Goal: Task Accomplishment & Management: Use online tool/utility

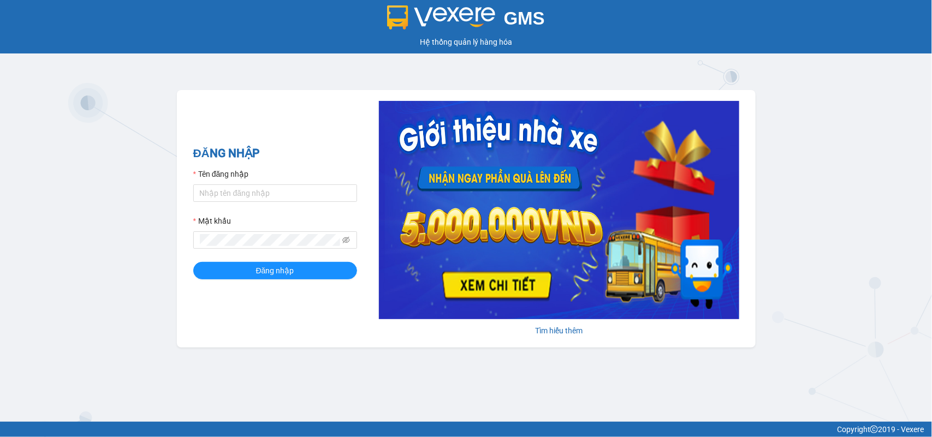
drag, startPoint x: 836, startPoint y: 143, endPoint x: 833, endPoint y: 148, distance: 5.9
click at [833, 147] on div "GMS Hệ thống quản lý hàng hóa ĐĂNG NHẬP Tên đăng nhập Mật khẩu Đăng nhập Tìm hi…" at bounding box center [466, 211] width 932 height 422
click at [244, 189] on input "Tên đăng nhập" at bounding box center [275, 193] width 164 height 17
type input "bichdung88sg.phuongnam"
click at [263, 247] on span at bounding box center [275, 240] width 164 height 17
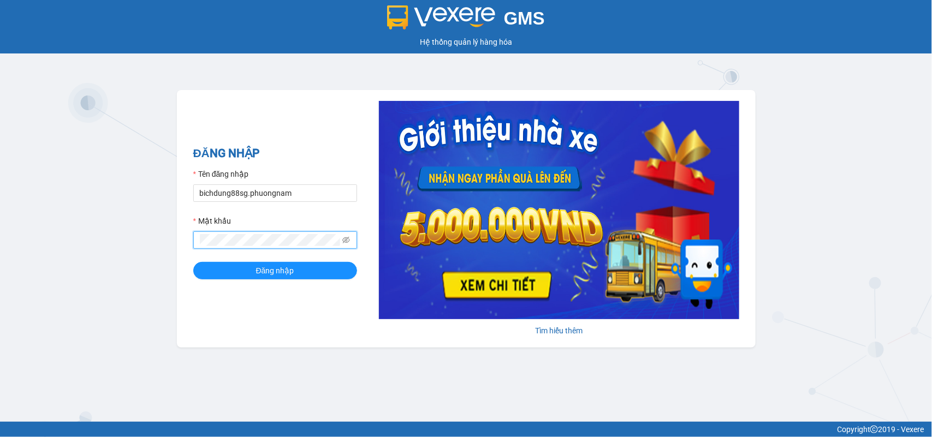
click at [193, 262] on button "Đăng nhập" at bounding box center [275, 270] width 164 height 17
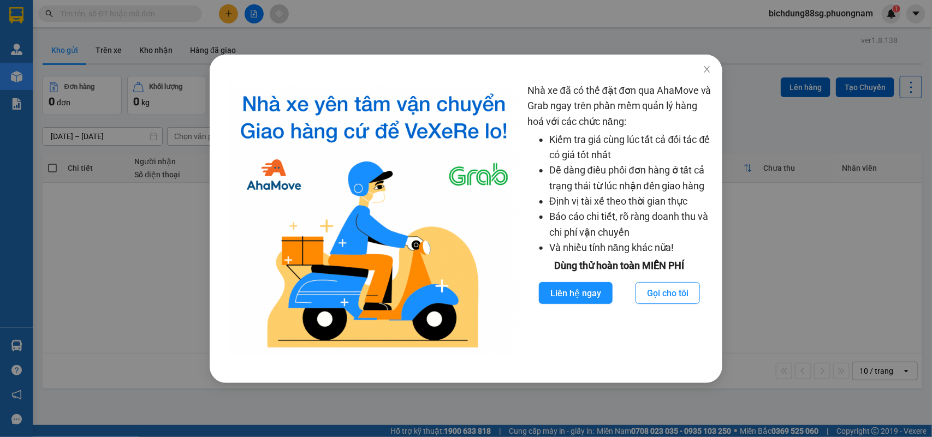
drag, startPoint x: 929, startPoint y: 192, endPoint x: 812, endPoint y: 192, distance: 116.9
click at [927, 192] on div "Nhà xe đã có thể đặt đơn qua AhaMove và Grab ngay trên phần mềm quản lý hàng ho…" at bounding box center [466, 218] width 932 height 437
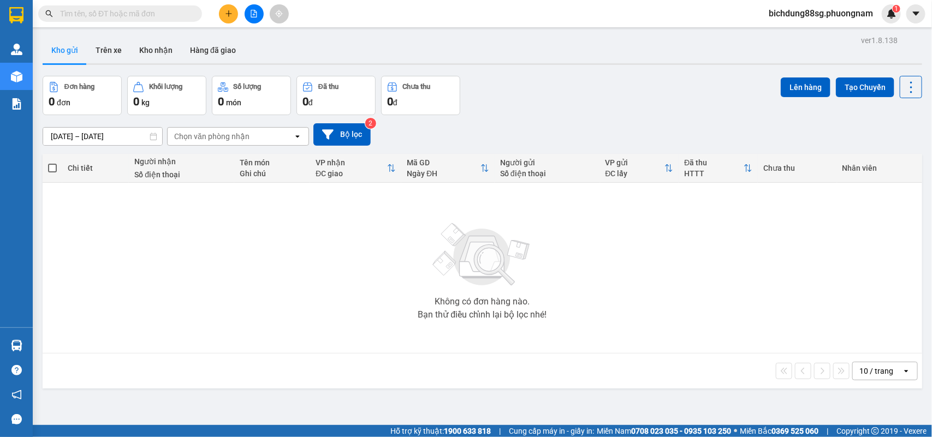
click at [157, 17] on input "text" at bounding box center [124, 14] width 129 height 12
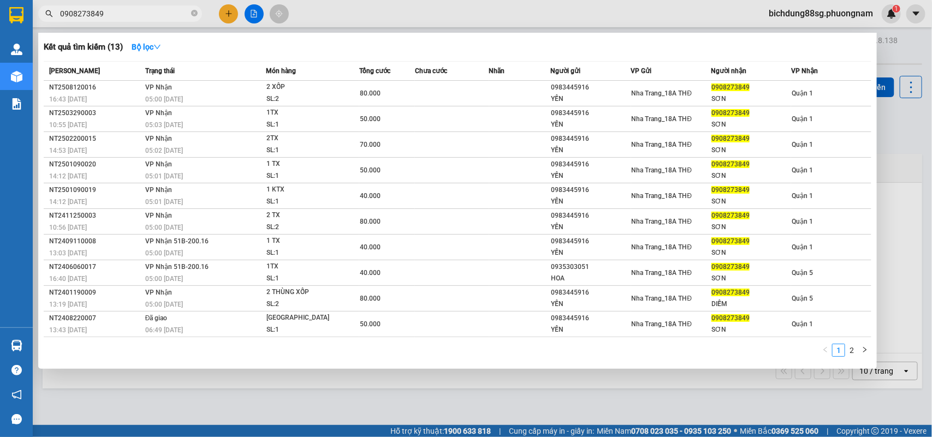
click at [157, 17] on input "0908273849" at bounding box center [124, 14] width 129 height 12
type input "0908273849"
click at [858, 6] on div at bounding box center [466, 218] width 932 height 437
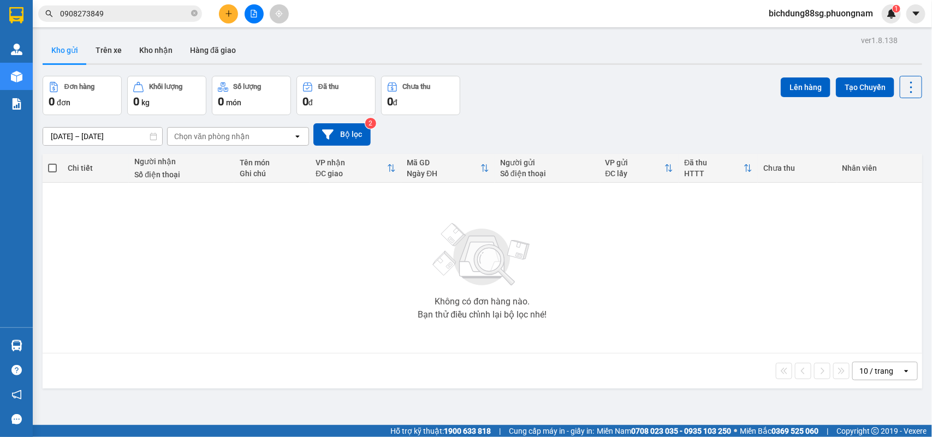
click at [852, 9] on span "bichdung88sg.phuongnam" at bounding box center [821, 14] width 122 height 14
click at [800, 29] on span "Đăng xuất" at bounding box center [825, 34] width 100 height 12
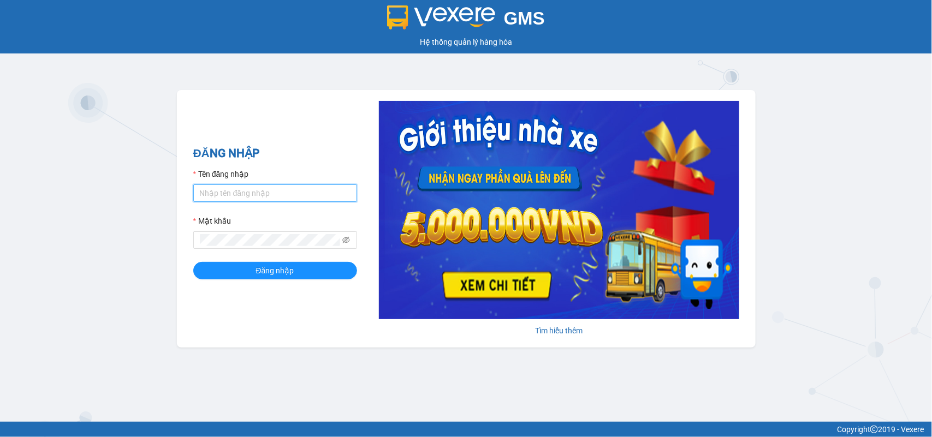
click at [253, 199] on input "Tên đăng nhập" at bounding box center [275, 193] width 164 height 17
type input "thuong.phuongnam"
click at [193, 262] on button "Đăng nhập" at bounding box center [275, 270] width 164 height 17
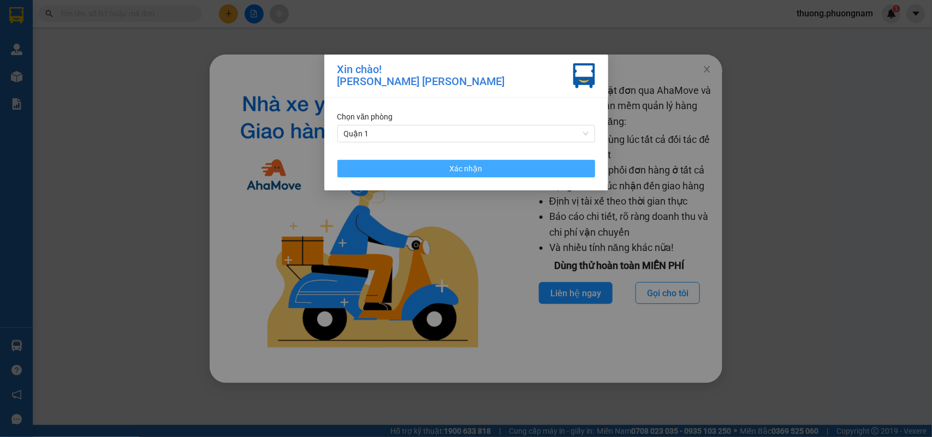
click at [437, 168] on button "Xác nhận" at bounding box center [466, 168] width 258 height 17
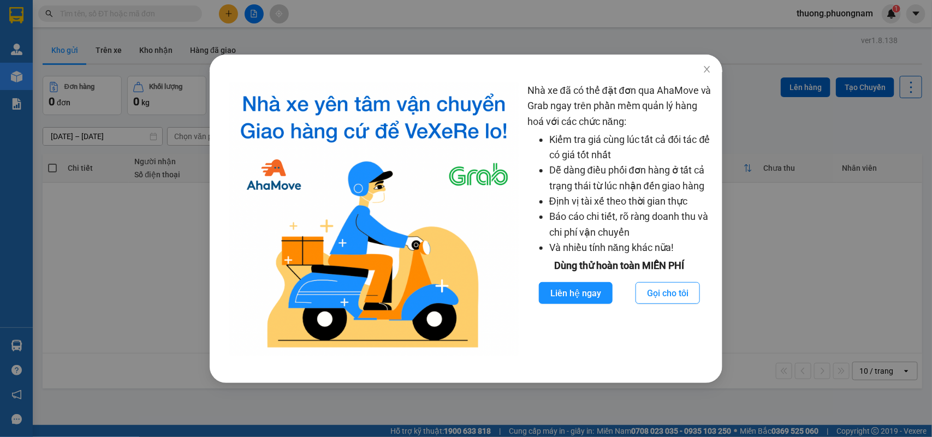
click at [737, 269] on div "Nhà xe đã có thể đặt đơn qua AhaMove và Grab ngay trên phần mềm quản lý hàng ho…" at bounding box center [466, 218] width 932 height 437
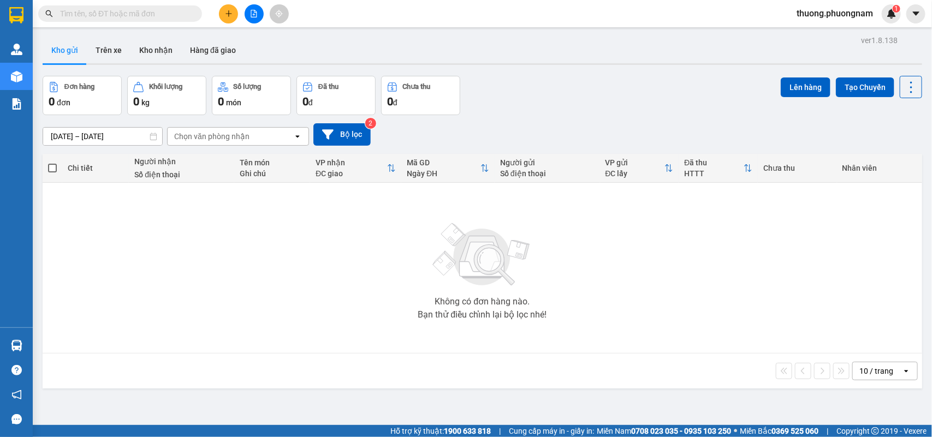
click at [150, 15] on input "text" at bounding box center [124, 14] width 129 height 12
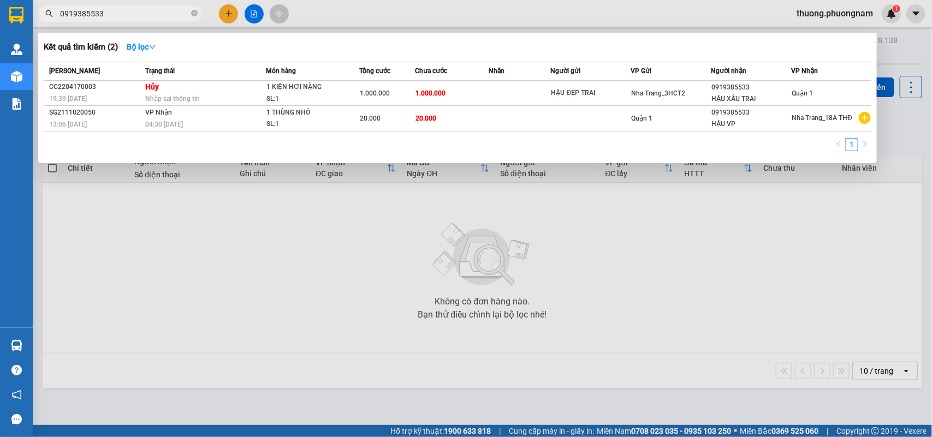
click at [122, 9] on input "0919385533" at bounding box center [124, 14] width 129 height 12
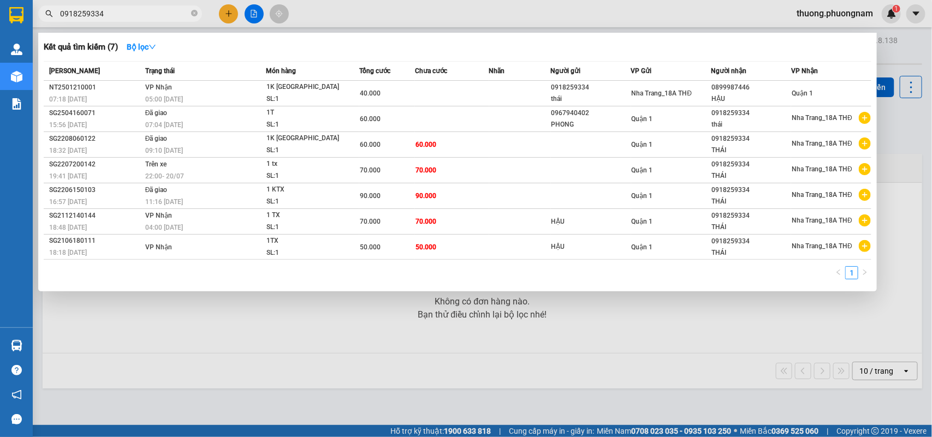
click at [122, 9] on input "0918259334" at bounding box center [124, 14] width 129 height 12
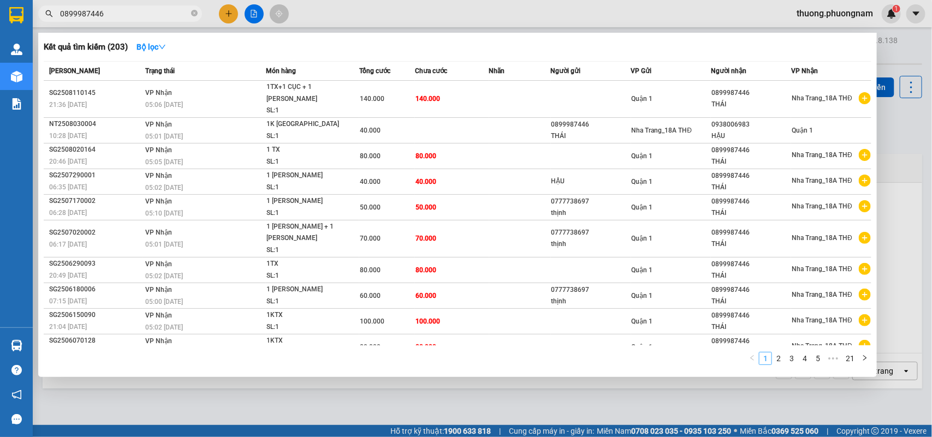
click at [771, 353] on link "1" at bounding box center [766, 359] width 12 height 12
click at [775, 353] on link "2" at bounding box center [779, 359] width 12 height 12
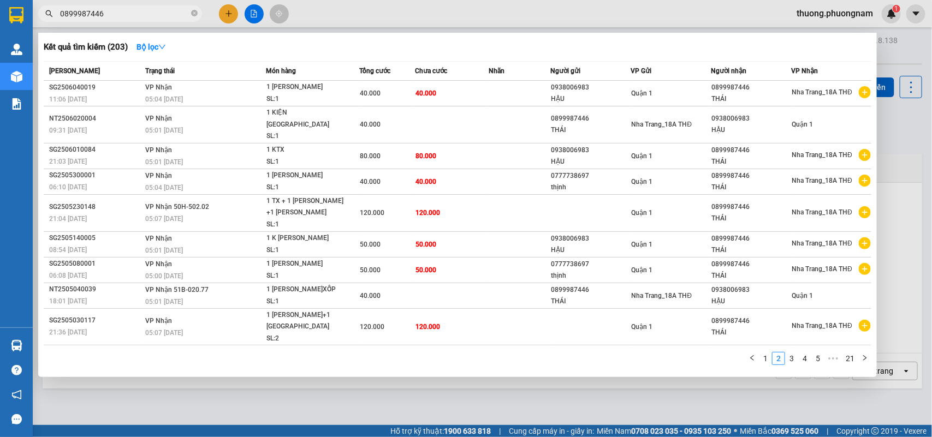
click at [787, 348] on div "Mã ĐH Trạng thái Món hàng Tổng cước Chưa cước Nhãn Người gửi VP Gửi Người nhận …" at bounding box center [458, 216] width 828 height 311
click at [795, 350] on div "Mã ĐH Trạng thái Món hàng Tổng cước Chưa cước Nhãn Người gửi VP Gửi Người nhận …" at bounding box center [458, 216] width 828 height 311
click at [135, 10] on input "0899987446" at bounding box center [124, 14] width 129 height 12
type input "lài"
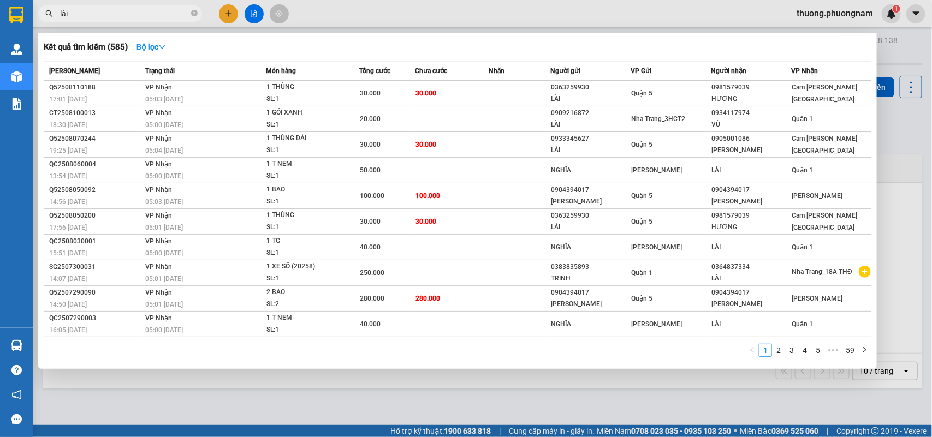
click at [192, 15] on icon "close-circle" at bounding box center [194, 13] width 7 height 7
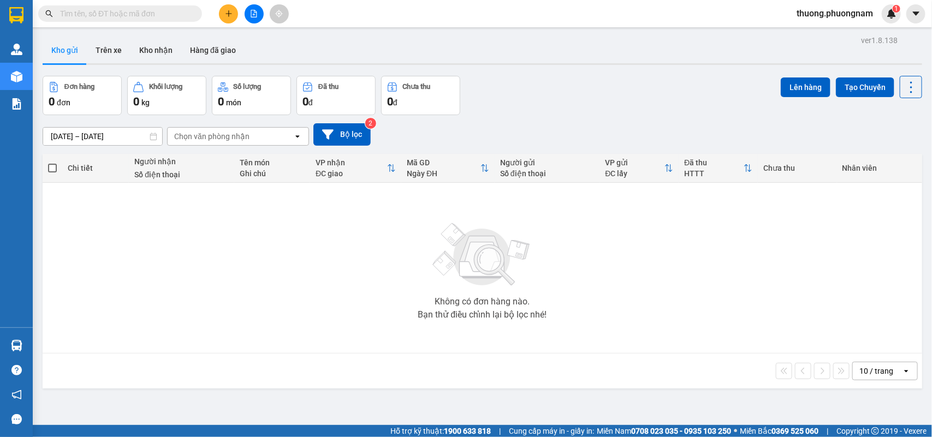
drag, startPoint x: 181, startPoint y: 15, endPoint x: 168, endPoint y: 17, distance: 13.3
click at [179, 15] on input "text" at bounding box center [124, 14] width 129 height 12
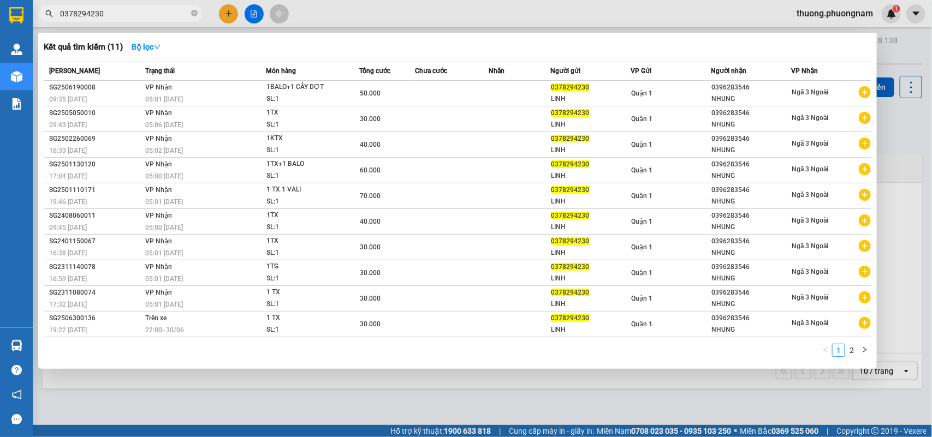
click at [168, 17] on input "0378294230" at bounding box center [124, 14] width 129 height 12
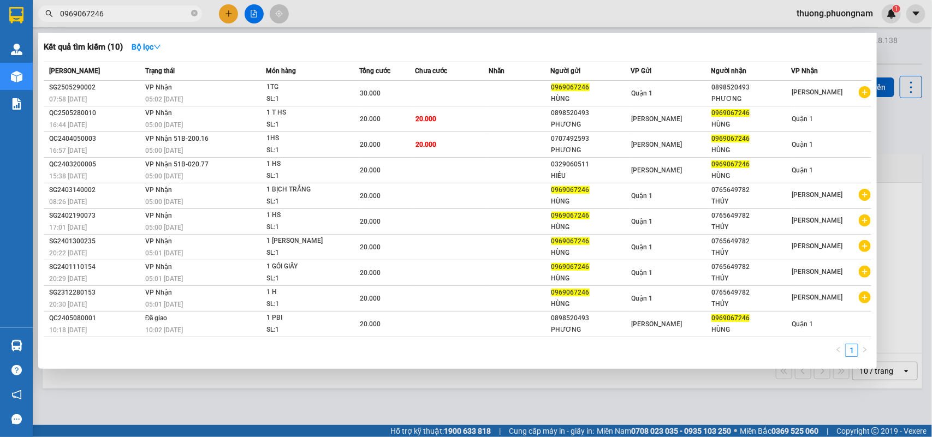
click at [134, 14] on input "0969067246" at bounding box center [124, 14] width 129 height 12
click at [129, 15] on input "0969067246" at bounding box center [124, 14] width 129 height 12
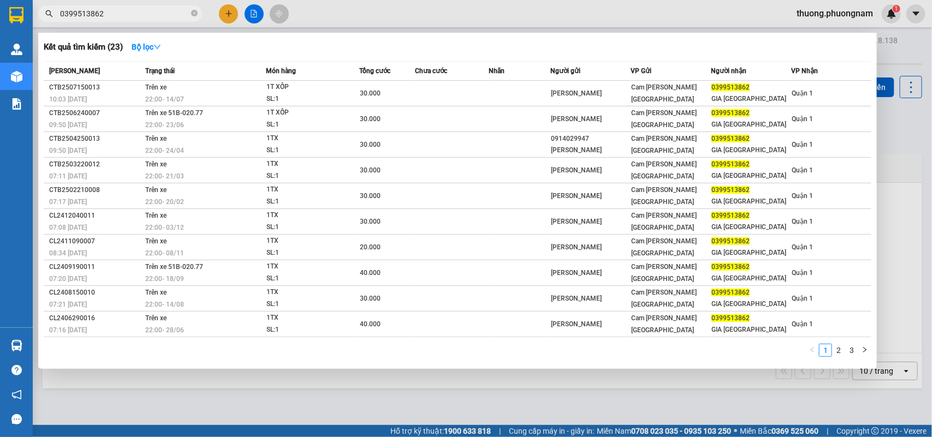
click at [175, 16] on input "0399513862" at bounding box center [124, 14] width 129 height 12
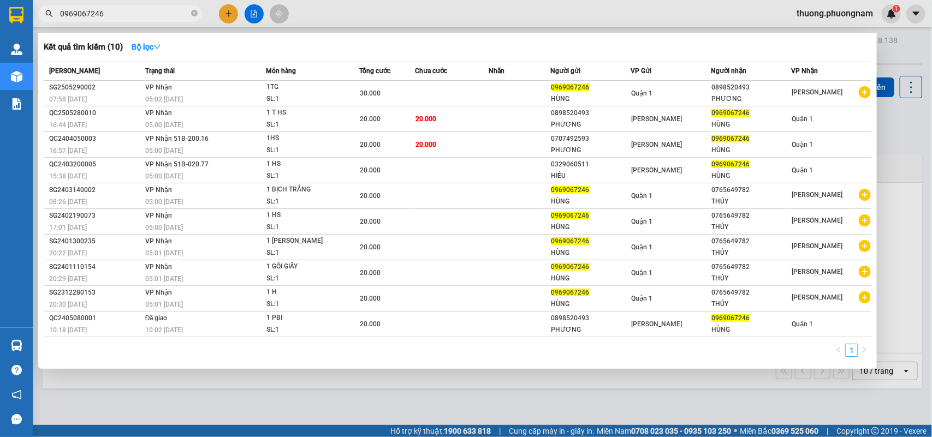
type input "0969067246"
click at [280, 381] on div at bounding box center [466, 218] width 932 height 437
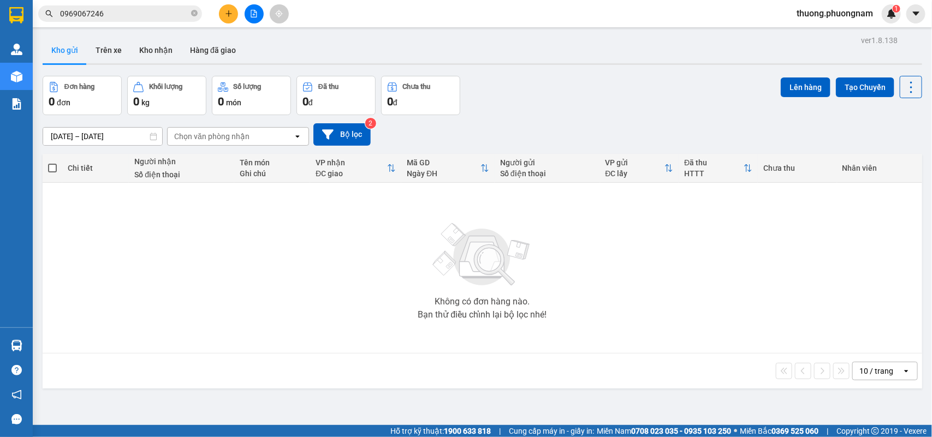
click at [190, 250] on div "Không có đơn hàng nào. Bạn thử điều chỉnh lại bộ lọc nhé!" at bounding box center [482, 268] width 869 height 164
click at [156, 15] on input "0969067246" at bounding box center [124, 14] width 129 height 12
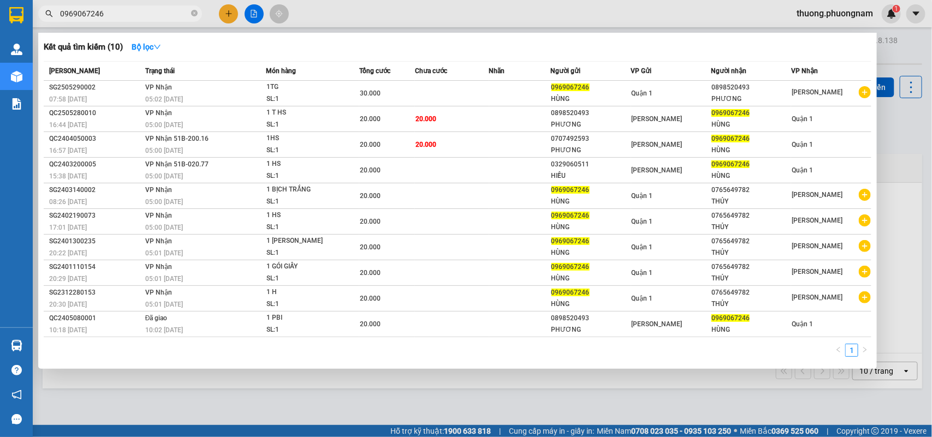
click at [156, 15] on input "0969067246" at bounding box center [124, 14] width 129 height 12
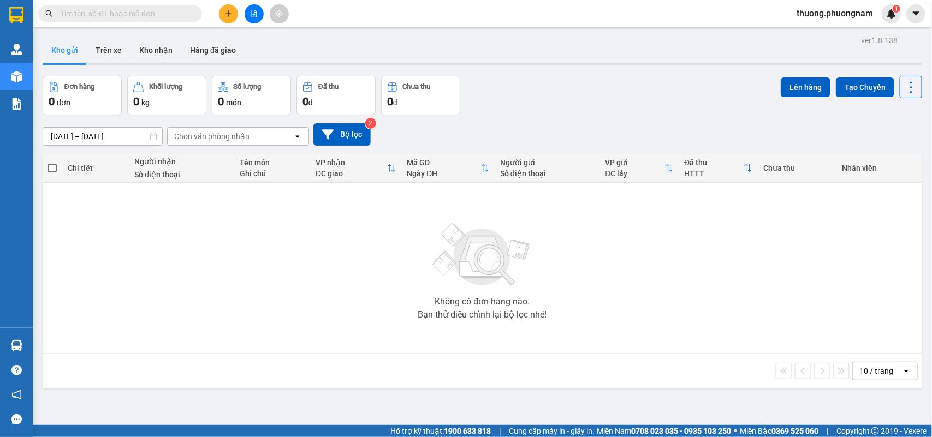
click at [152, 15] on input "text" at bounding box center [124, 14] width 129 height 12
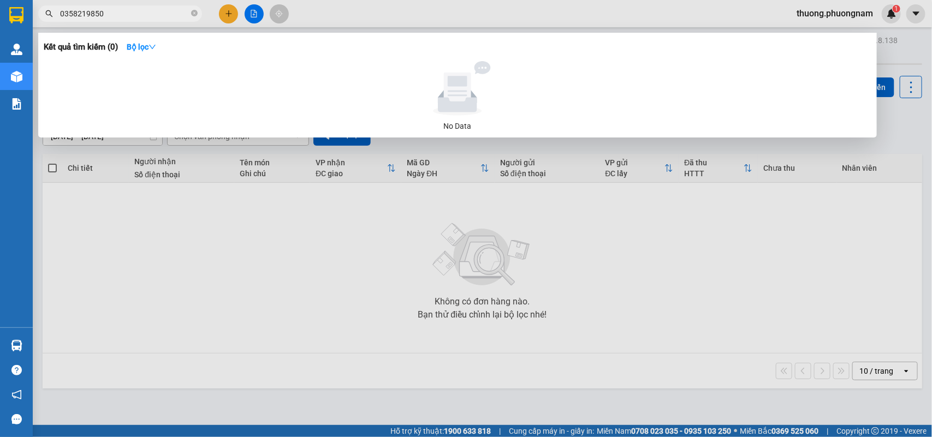
click at [152, 15] on input "0358219850" at bounding box center [124, 14] width 129 height 12
type input "0"
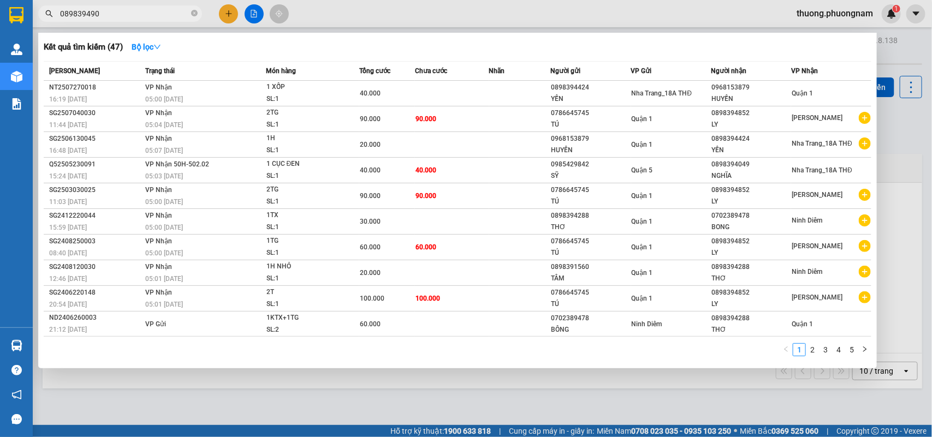
type input "0898394904"
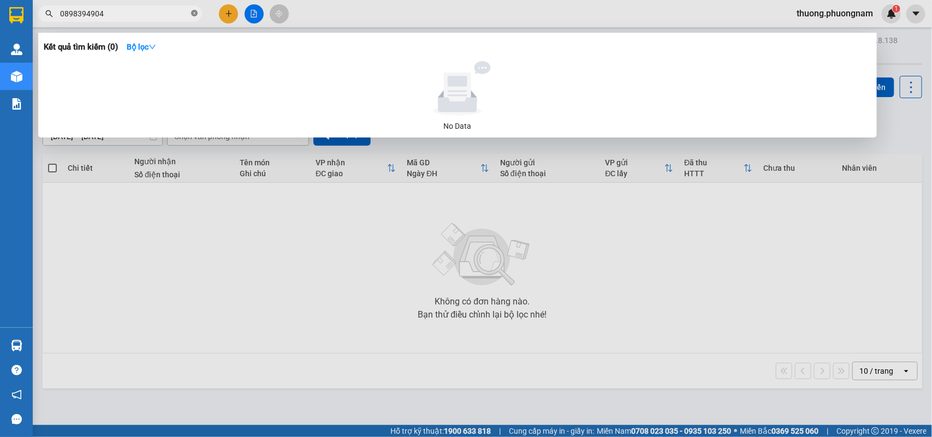
click at [197, 10] on icon "close-circle" at bounding box center [194, 13] width 7 height 7
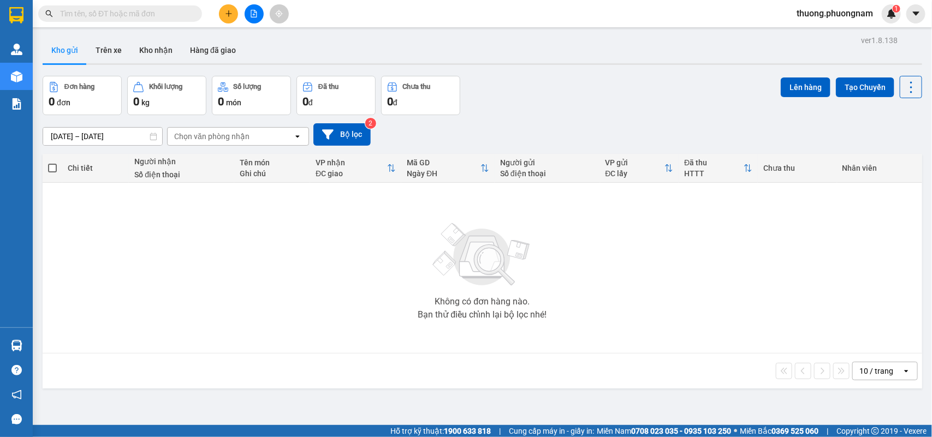
click at [369, 22] on div "Kết quả tìm kiếm ( 0 ) Bộ lọc No Data thuong.phuongnam 1" at bounding box center [466, 13] width 932 height 27
drag, startPoint x: 287, startPoint y: 217, endPoint x: 298, endPoint y: 234, distance: 19.7
click at [298, 234] on div "Không có đơn hàng nào. Bạn thử điều chỉnh lại bộ lọc nhé!" at bounding box center [482, 268] width 869 height 164
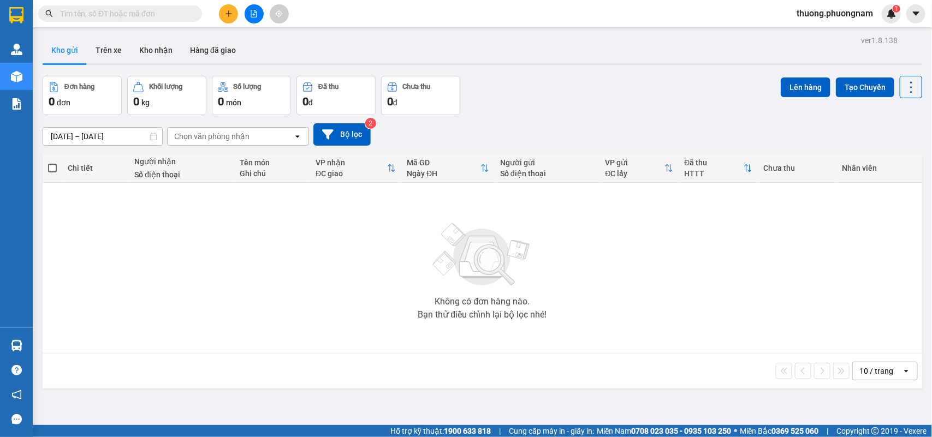
click at [626, 274] on div "Không có đơn hàng nào. Bạn thử điều chỉnh lại bộ lọc nhé!" at bounding box center [482, 268] width 869 height 164
